Goal: Information Seeking & Learning: Learn about a topic

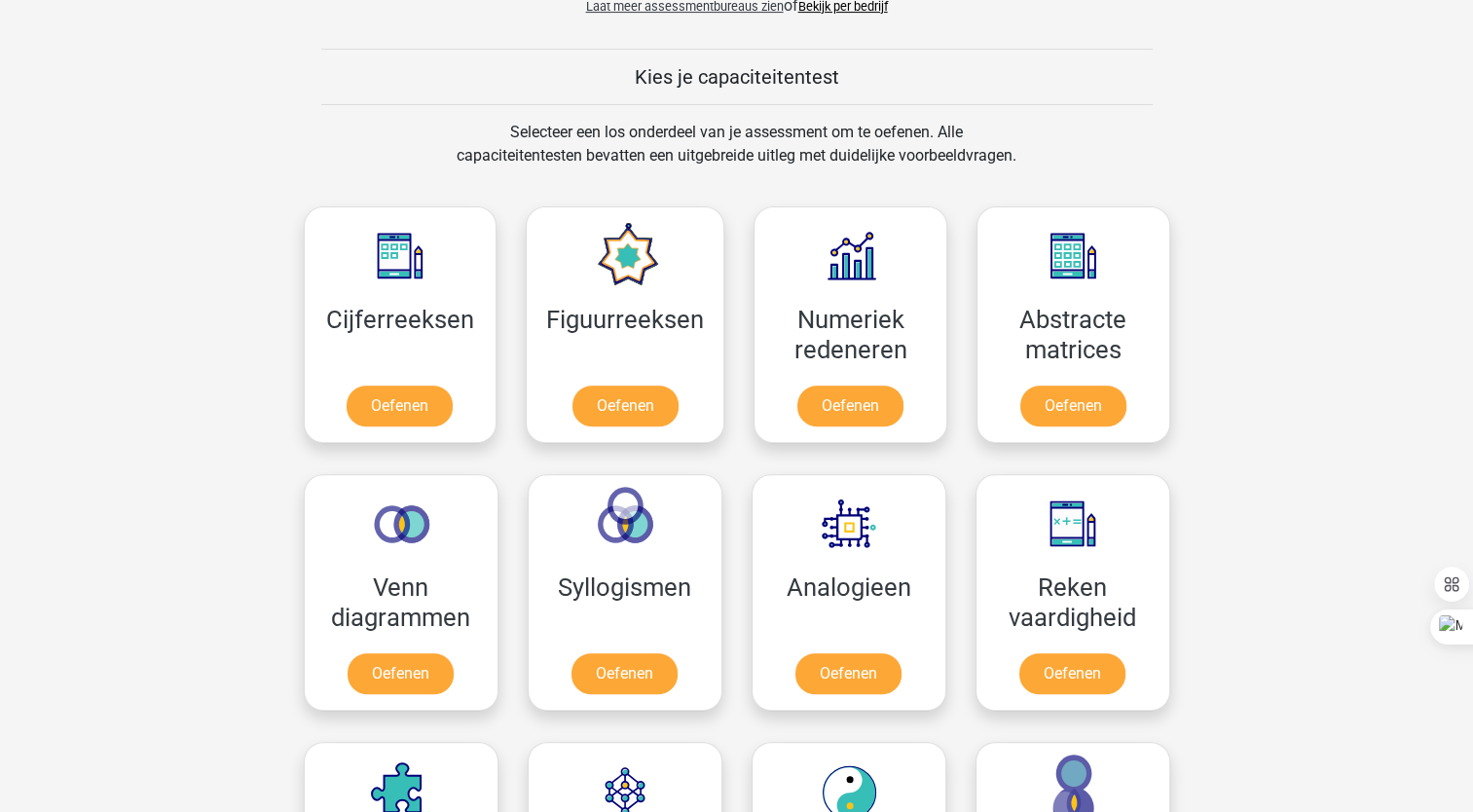
scroll to position [713, 0]
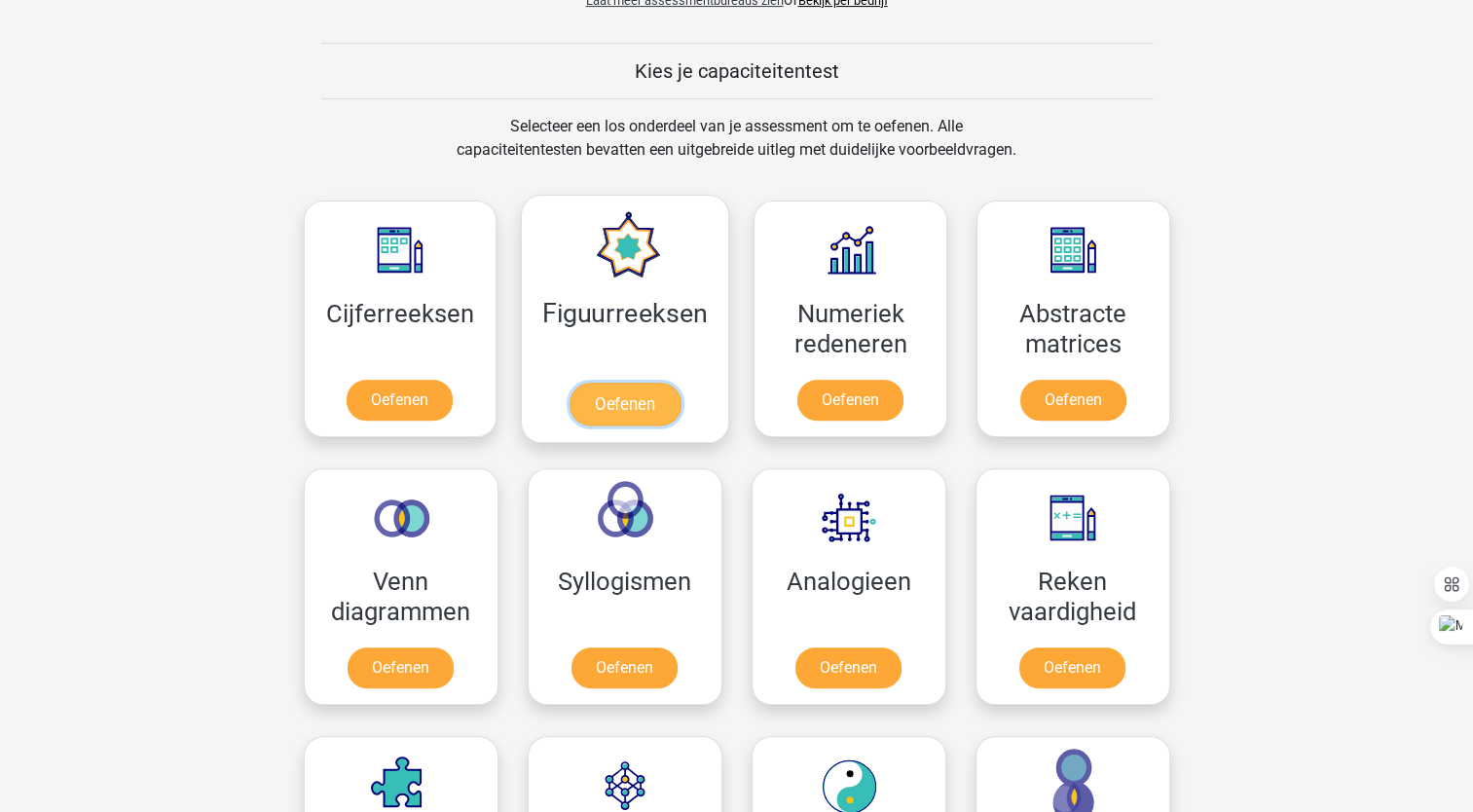
click at [652, 383] on link "Oefenen" at bounding box center [625, 405] width 111 height 43
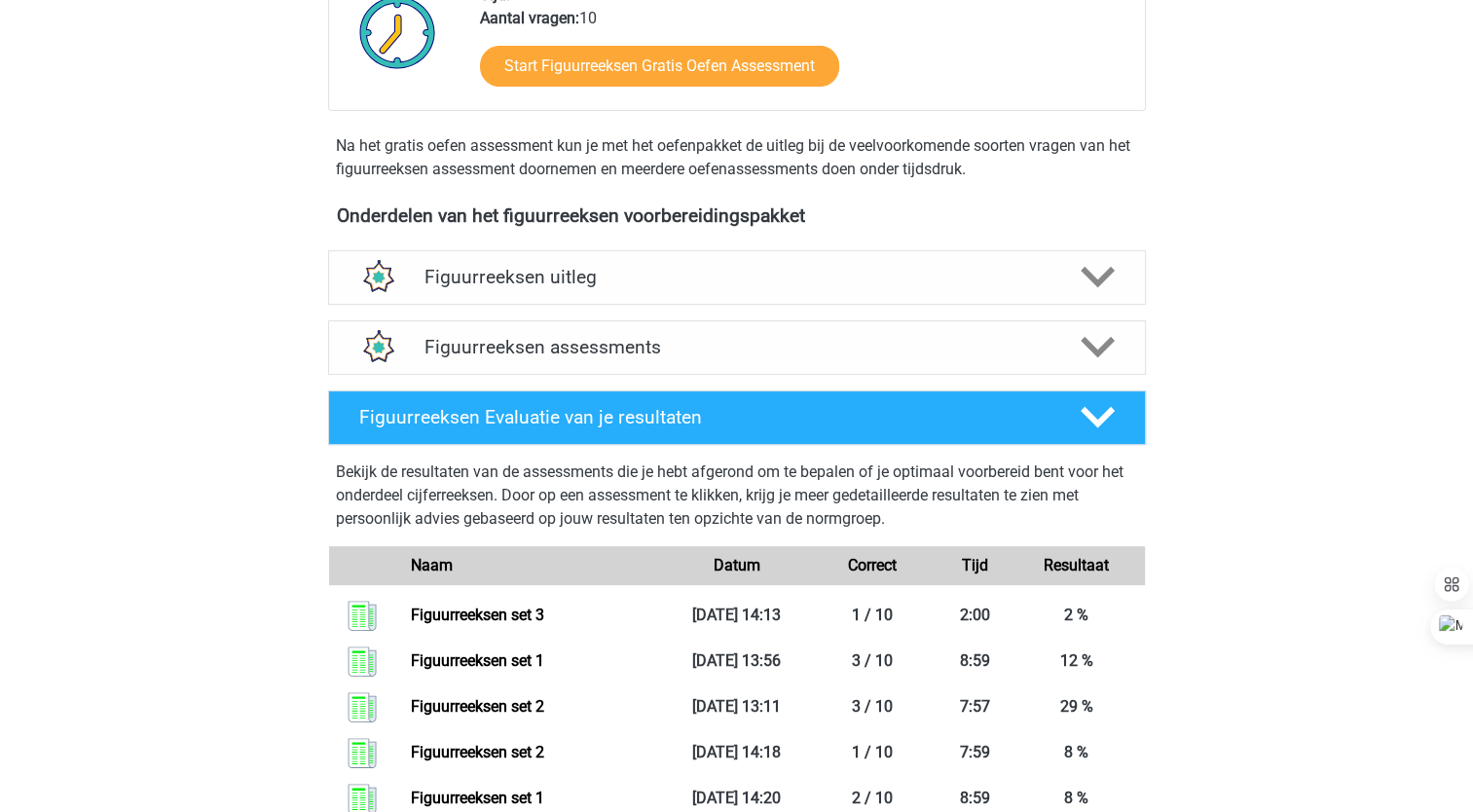
scroll to position [531, 0]
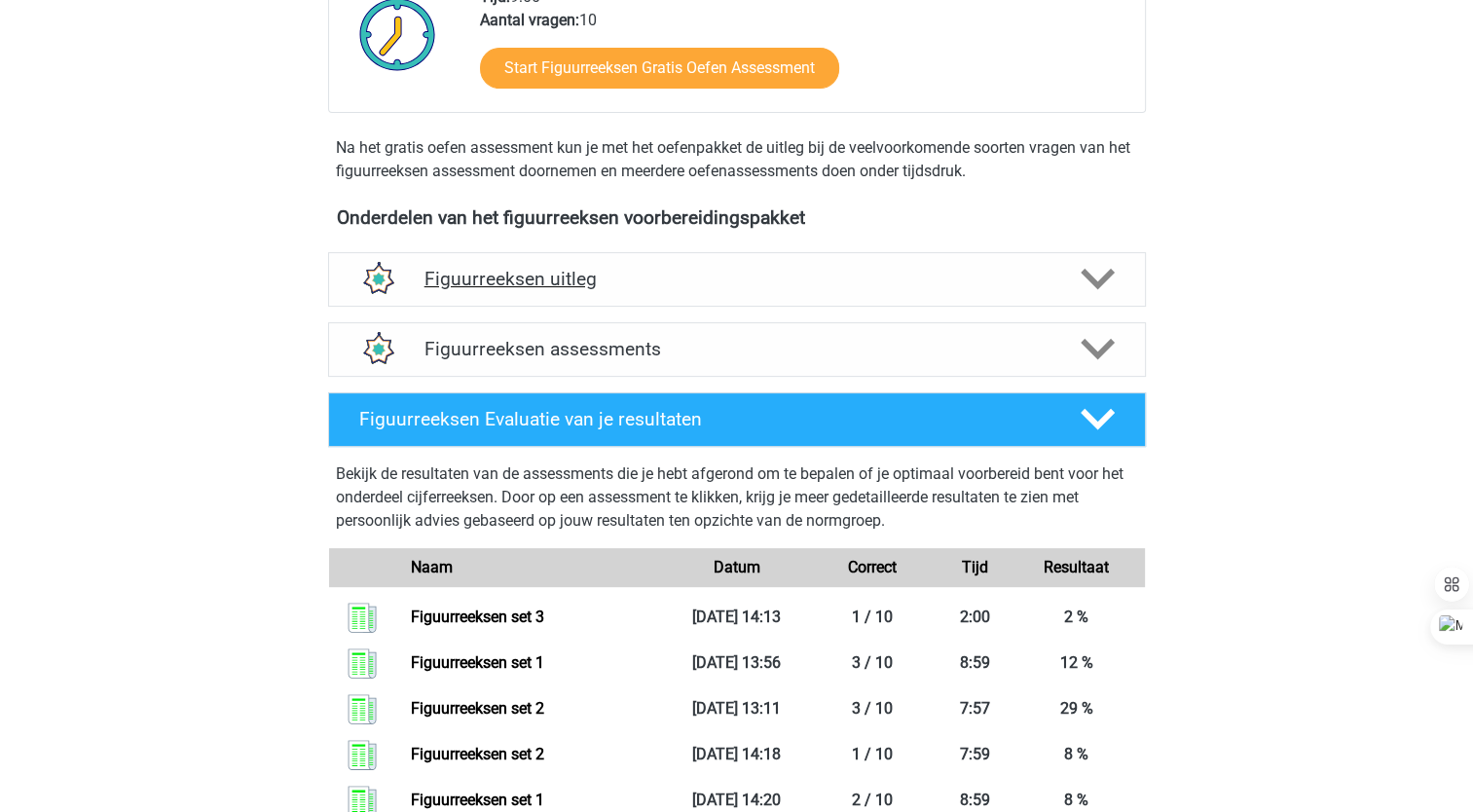
click at [1110, 284] on icon at bounding box center [1097, 279] width 34 height 34
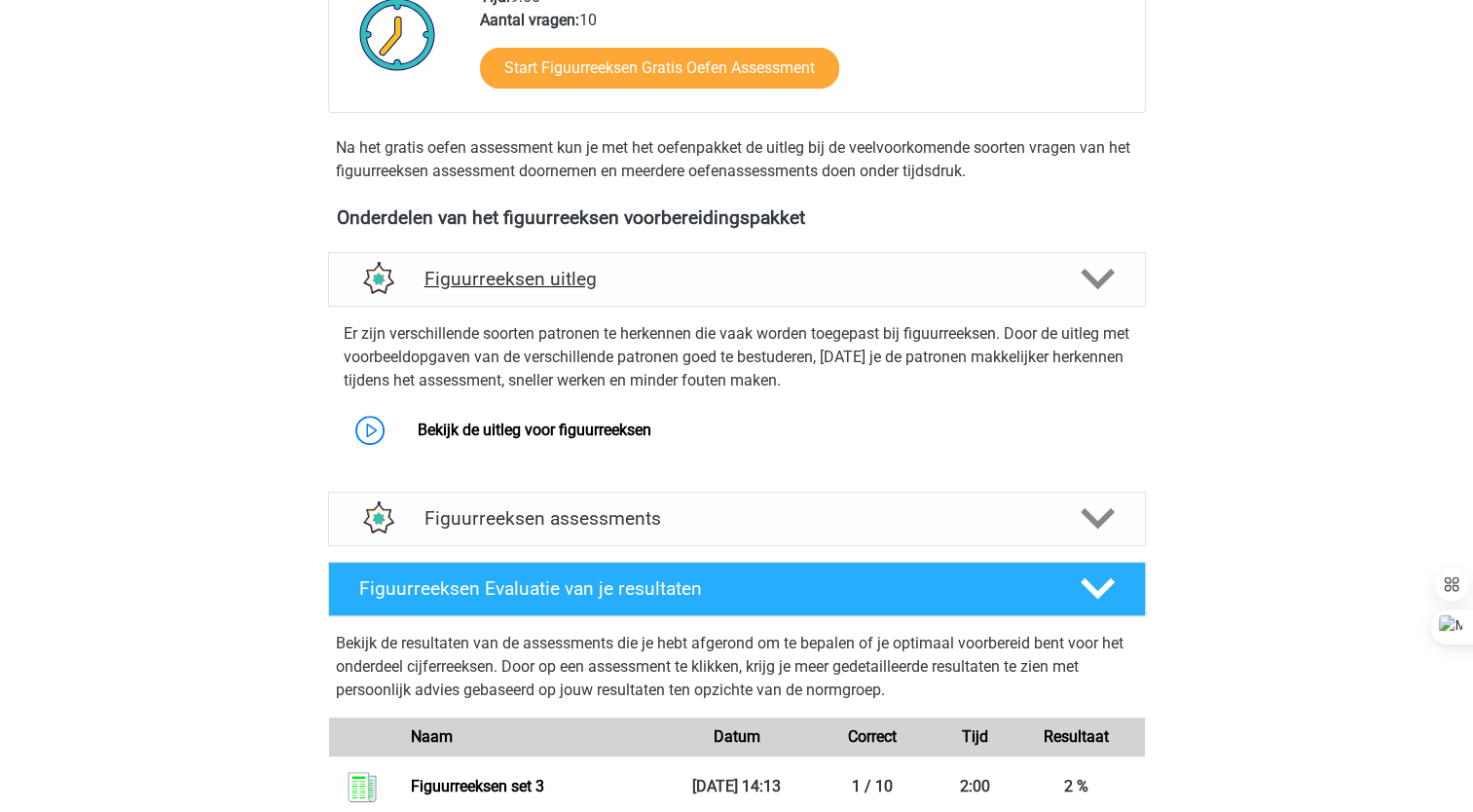
click at [1110, 284] on icon at bounding box center [1097, 279] width 34 height 34
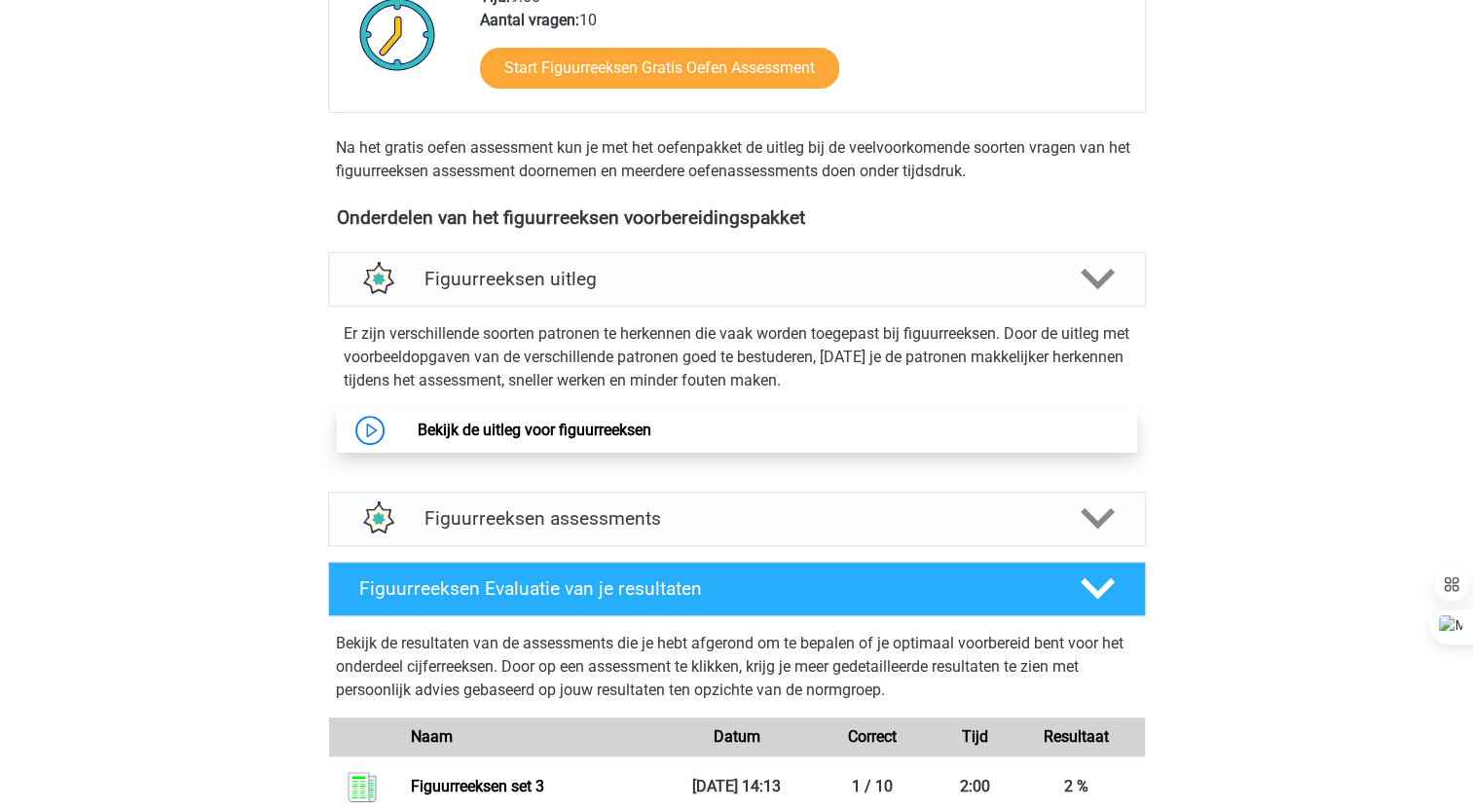
click at [651, 433] on link "Bekijk de uitleg voor figuurreeksen" at bounding box center [534, 429] width 234 height 19
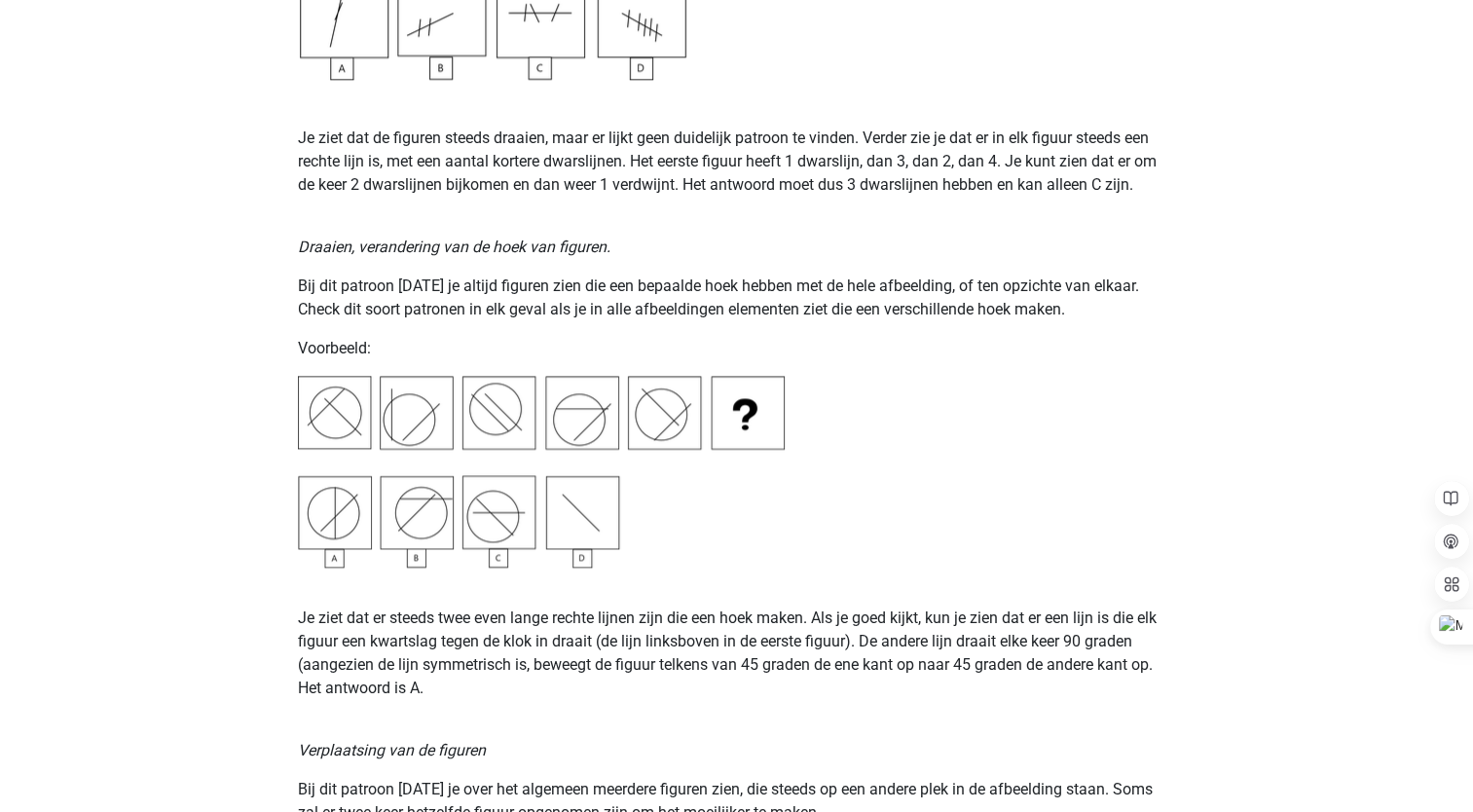
scroll to position [2247, 0]
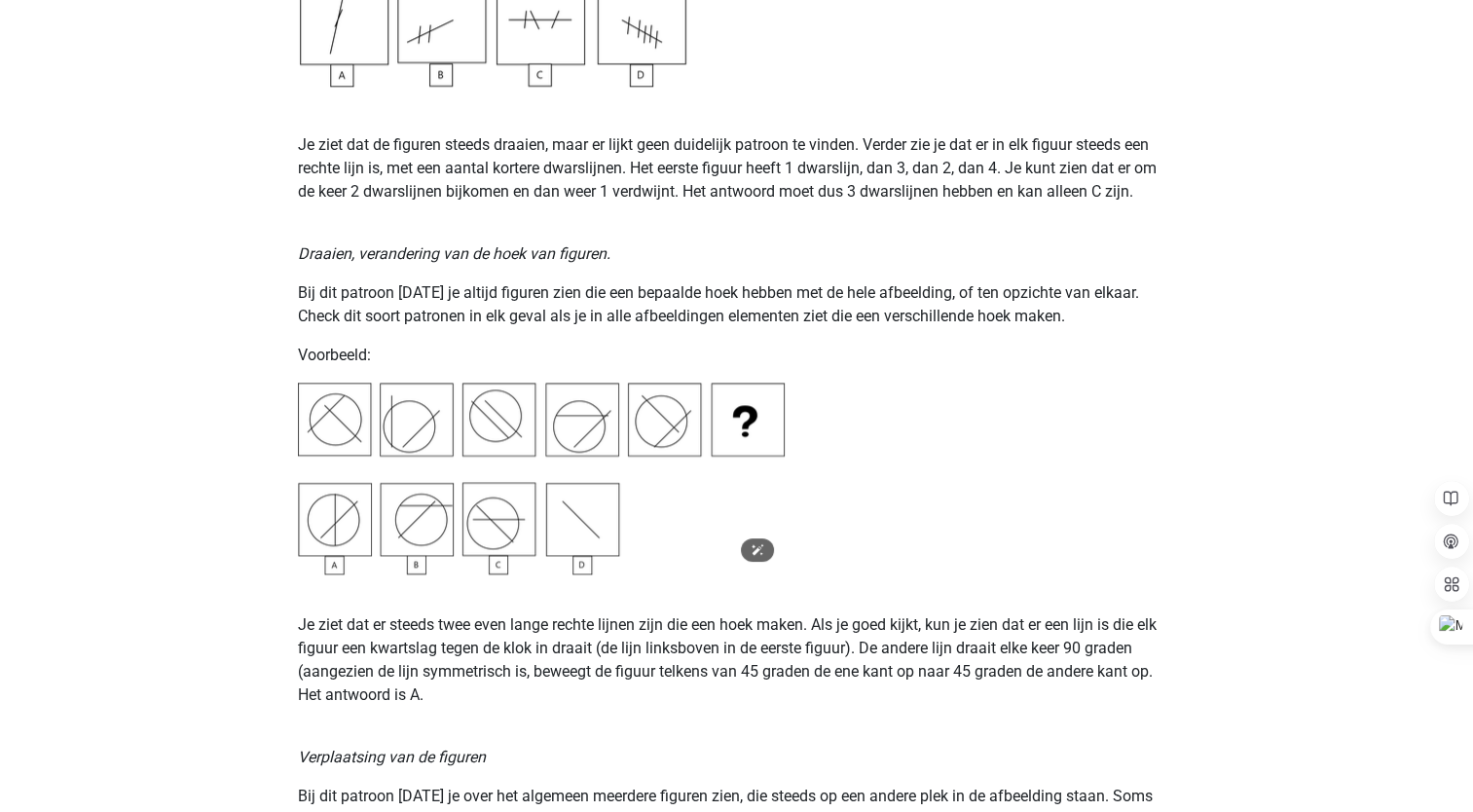
click at [336, 398] on img at bounding box center [541, 478] width 487 height 191
drag, startPoint x: 1472, startPoint y: 305, endPoint x: 1474, endPoint y: 341, distance: 36.1
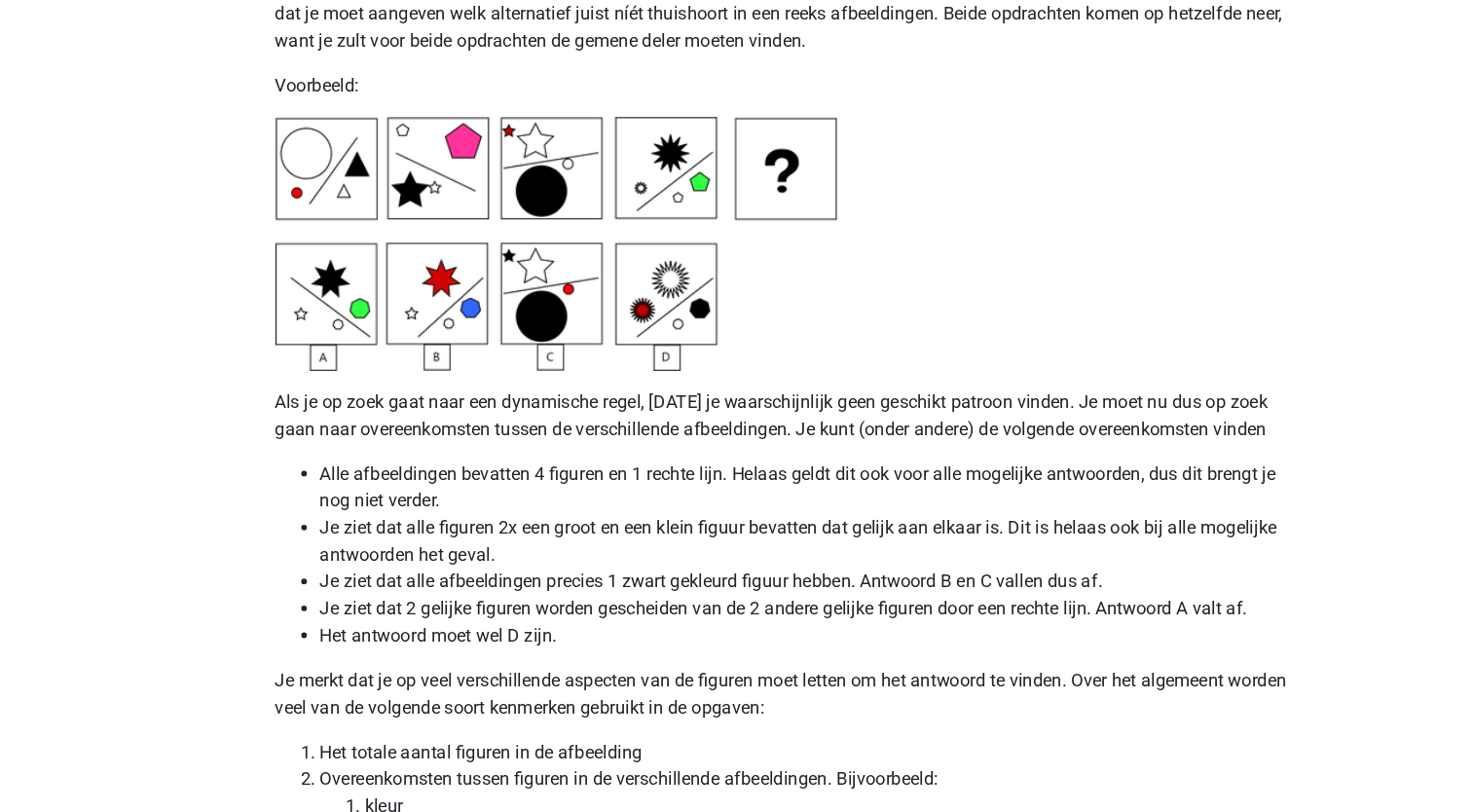
scroll to position [4706, 0]
